Goal: Communication & Community: Participate in discussion

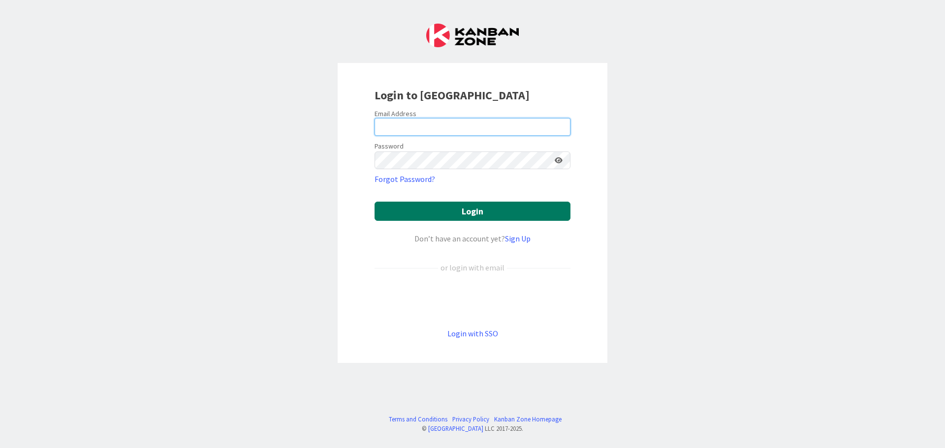
type input "[PERSON_NAME][EMAIL_ADDRESS][DOMAIN_NAME]"
click at [470, 210] on button "Login" at bounding box center [473, 211] width 196 height 19
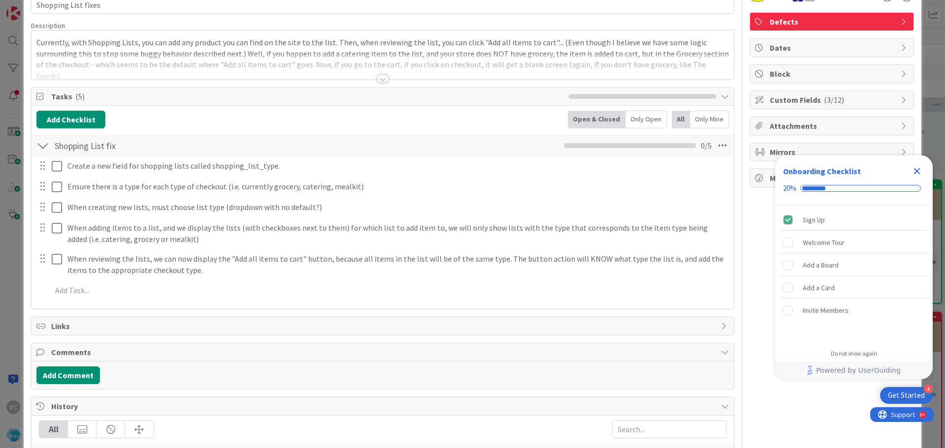
scroll to position [44, 0]
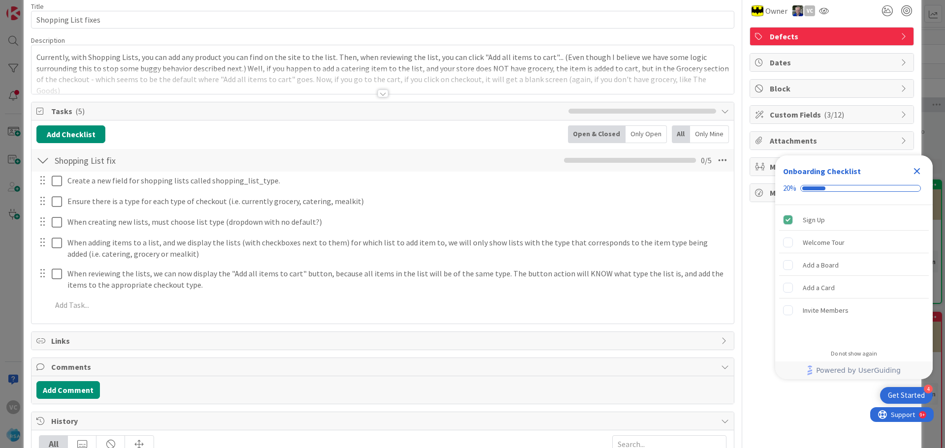
click at [383, 94] on div at bounding box center [382, 94] width 11 height 8
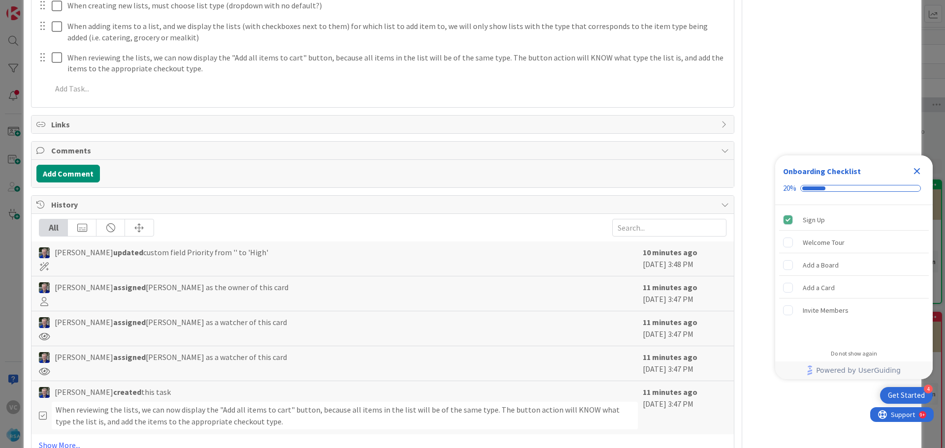
scroll to position [487, 0]
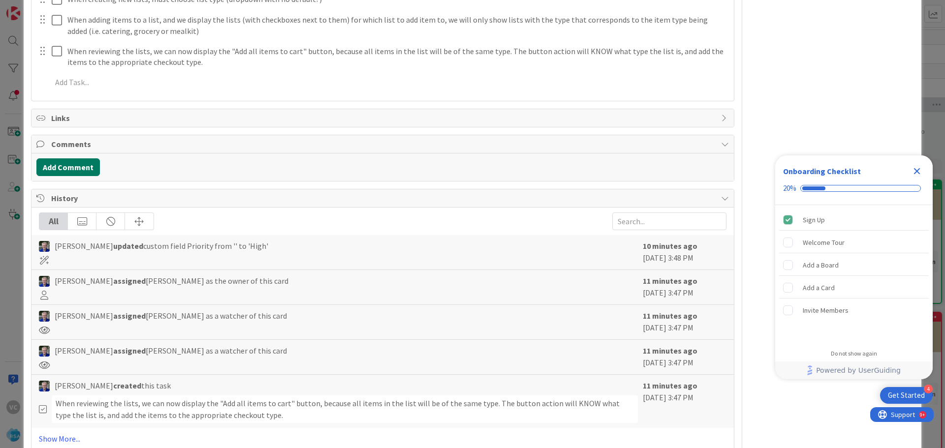
click at [84, 158] on button "Add Comment" at bounding box center [67, 167] width 63 height 18
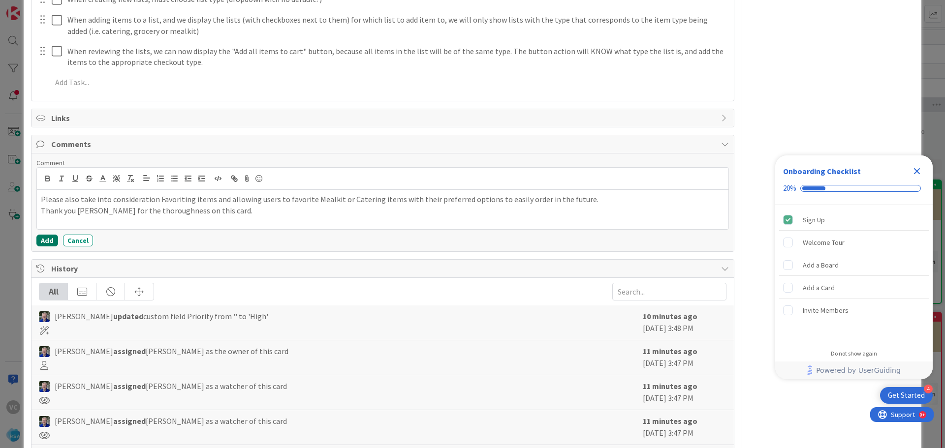
click at [49, 235] on button "Add" at bounding box center [47, 241] width 22 height 12
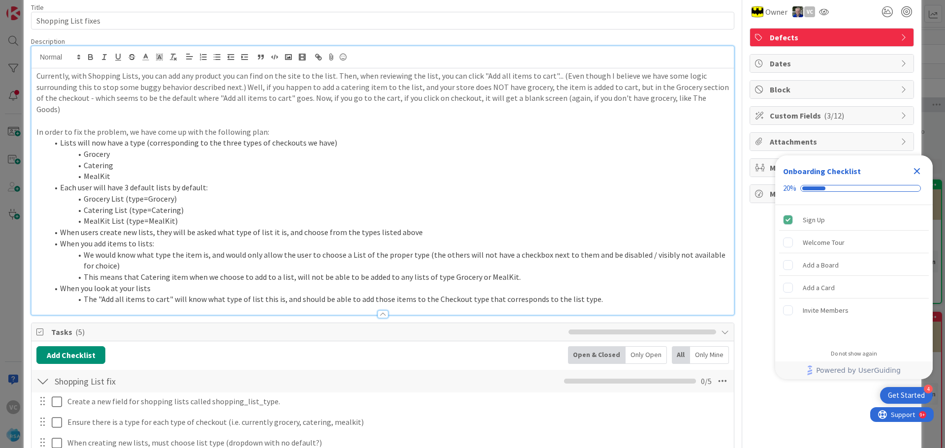
scroll to position [0, 0]
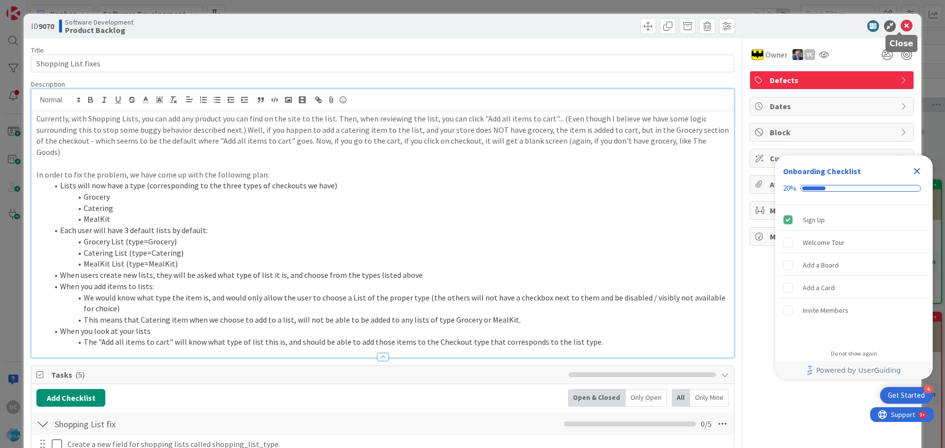
click at [901, 29] on icon at bounding box center [907, 26] width 12 height 12
